Goal: Task Accomplishment & Management: Use online tool/utility

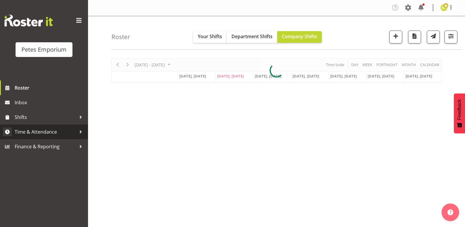
click at [26, 128] on span "Time & Attendance" at bounding box center [46, 131] width 62 height 9
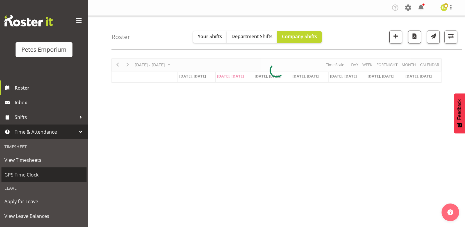
click at [13, 177] on span "GPS Time Clock" at bounding box center [43, 174] width 79 height 9
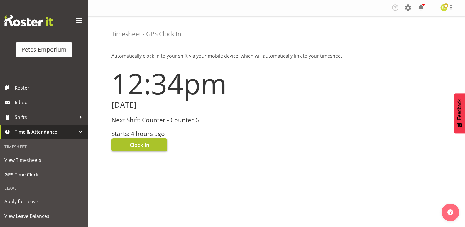
click at [135, 144] on span "Clock In" at bounding box center [140, 145] width 20 height 8
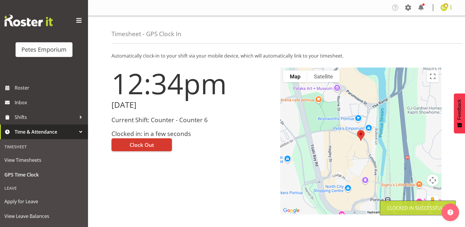
click at [452, 10] on span at bounding box center [450, 7] width 7 height 7
click at [427, 33] on link "Log Out" at bounding box center [426, 31] width 56 height 11
